Goal: Transaction & Acquisition: Purchase product/service

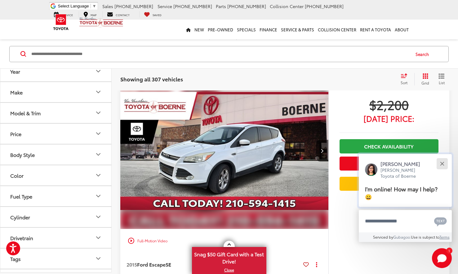
click at [440, 164] on button "Close" at bounding box center [442, 163] width 13 height 13
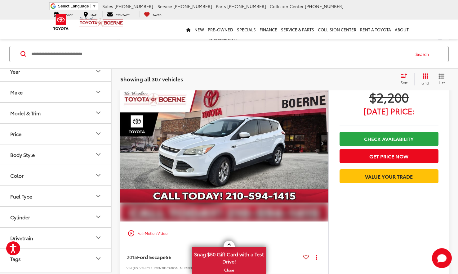
scroll to position [602, 0]
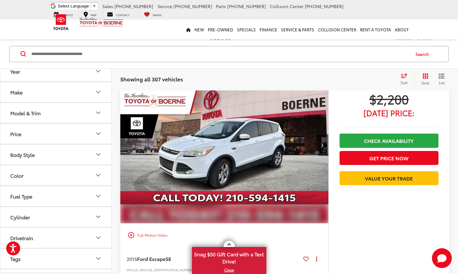
click at [325, 150] on button "Next image" at bounding box center [322, 145] width 12 height 22
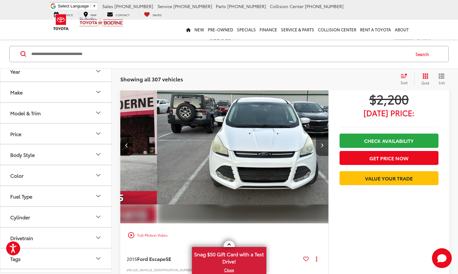
click at [325, 150] on button "Next image" at bounding box center [322, 145] width 12 height 22
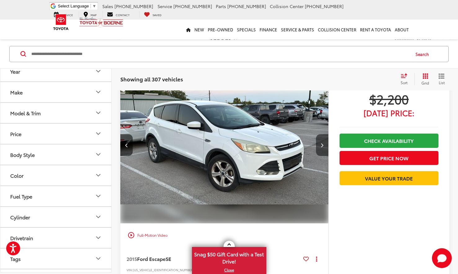
click at [325, 150] on button "Next image" at bounding box center [322, 145] width 12 height 22
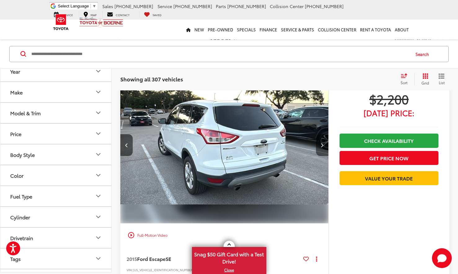
click at [325, 150] on button "Next image" at bounding box center [322, 145] width 12 height 22
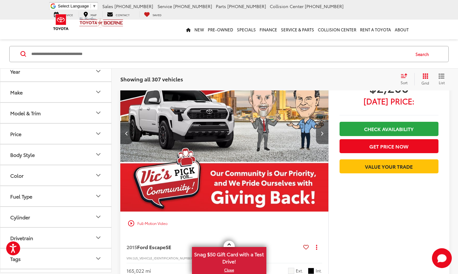
scroll to position [610, 0]
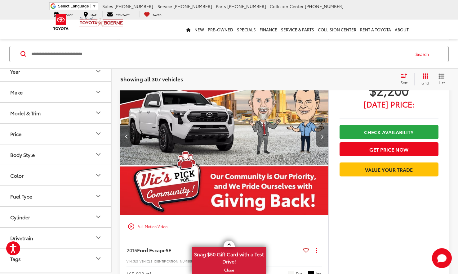
click at [323, 147] on button "Next image" at bounding box center [322, 136] width 12 height 22
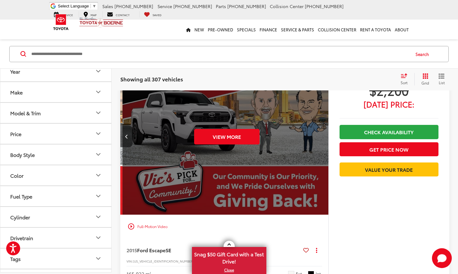
click at [323, 147] on div "View More" at bounding box center [227, 136] width 209 height 157
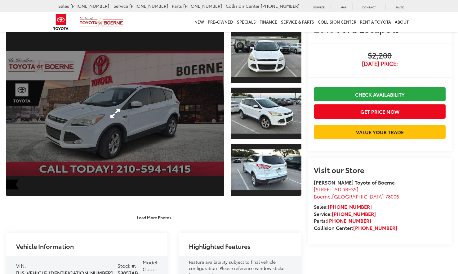
scroll to position [25, 0]
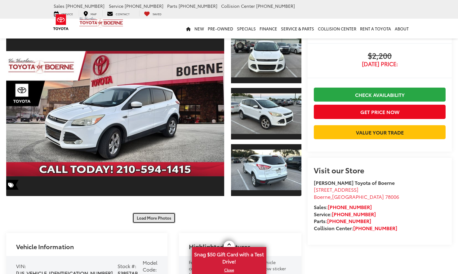
click at [153, 217] on button "Load More Photos" at bounding box center [154, 217] width 43 height 11
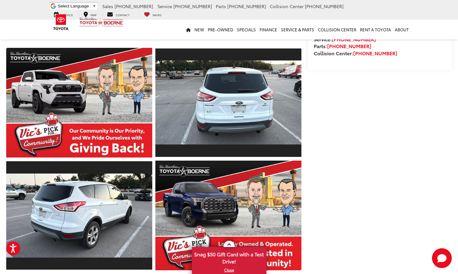
scroll to position [358, 0]
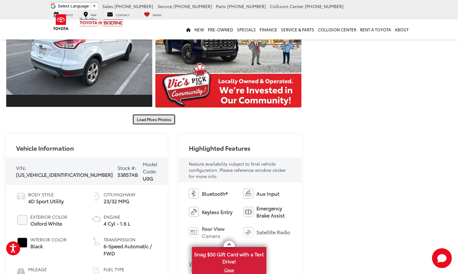
click at [151, 119] on button "Load More Photos" at bounding box center [154, 119] width 43 height 11
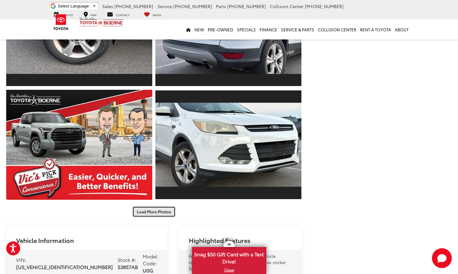
scroll to position [494, 0]
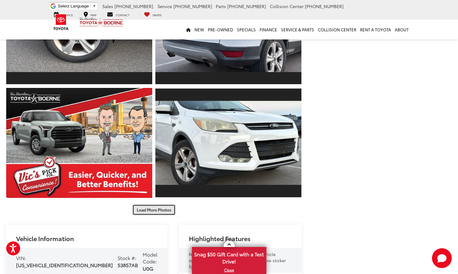
click at [149, 209] on button "Load More Photos" at bounding box center [154, 209] width 43 height 11
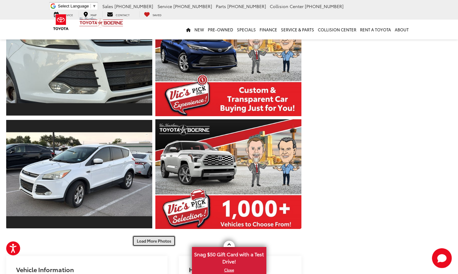
scroll to position [777, 0]
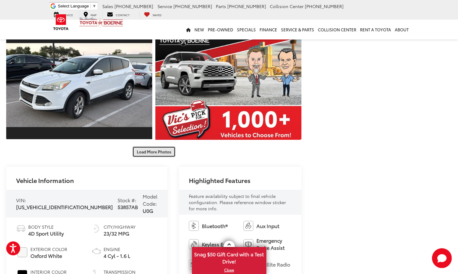
click at [157, 153] on button "Load More Photos" at bounding box center [154, 151] width 43 height 11
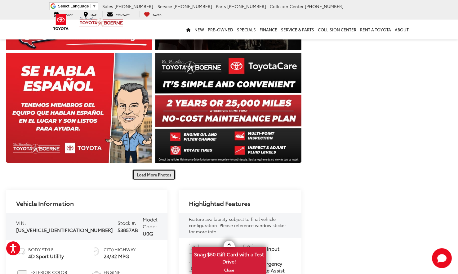
scroll to position [984, 0]
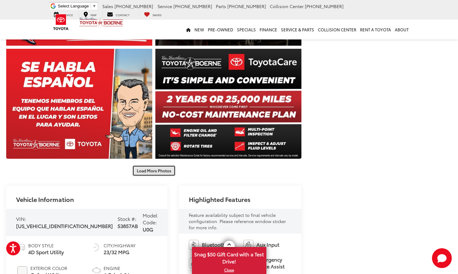
click at [154, 169] on button "Load More Photos" at bounding box center [154, 170] width 43 height 11
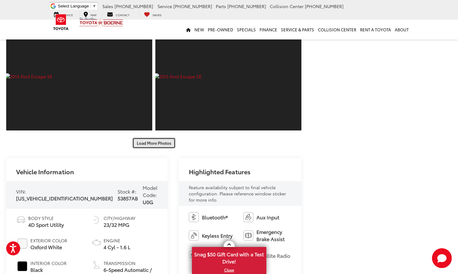
scroll to position [1240, 0]
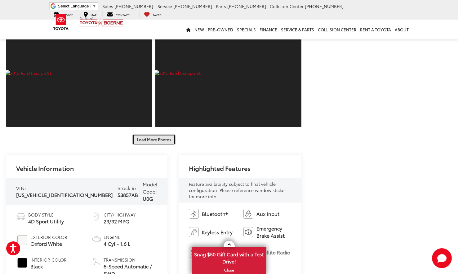
click at [148, 136] on button "Load More Photos" at bounding box center [154, 139] width 43 height 11
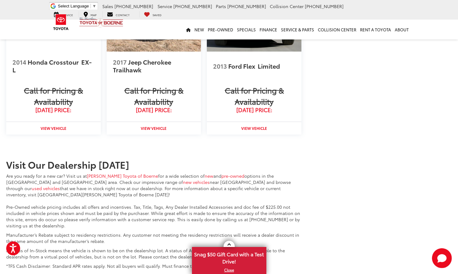
scroll to position [2194, 0]
